Goal: Information Seeking & Learning: Learn about a topic

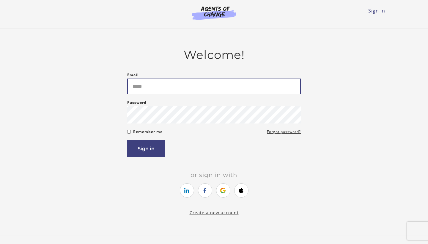
type input "**********"
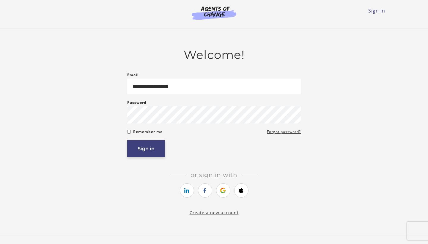
click at [157, 150] on button "Sign in" at bounding box center [146, 148] width 38 height 17
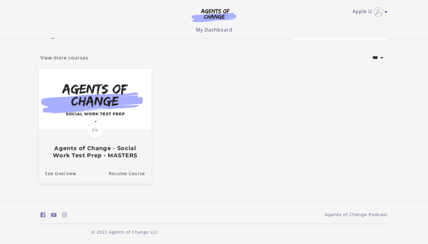
scroll to position [23, 0]
click at [124, 106] on img at bounding box center [95, 98] width 113 height 61
